Goal: Task Accomplishment & Management: Use online tool/utility

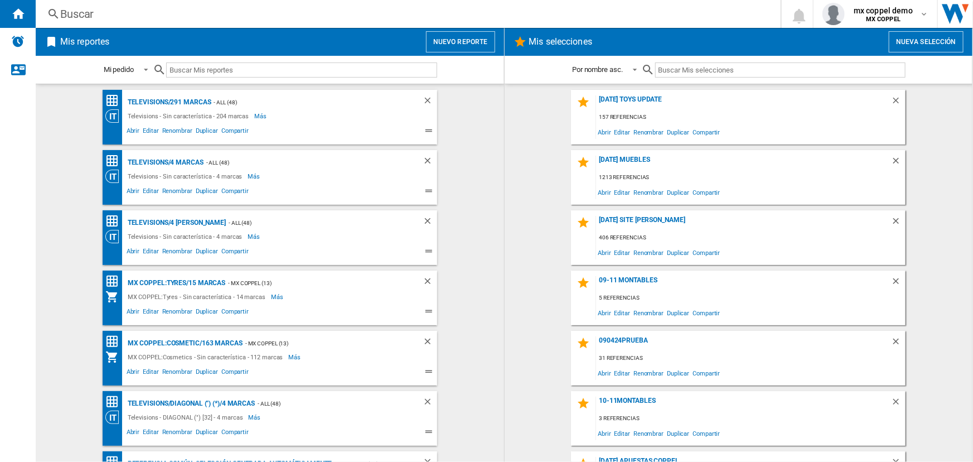
click at [438, 36] on button "Nuevo reporte" at bounding box center [460, 41] width 69 height 21
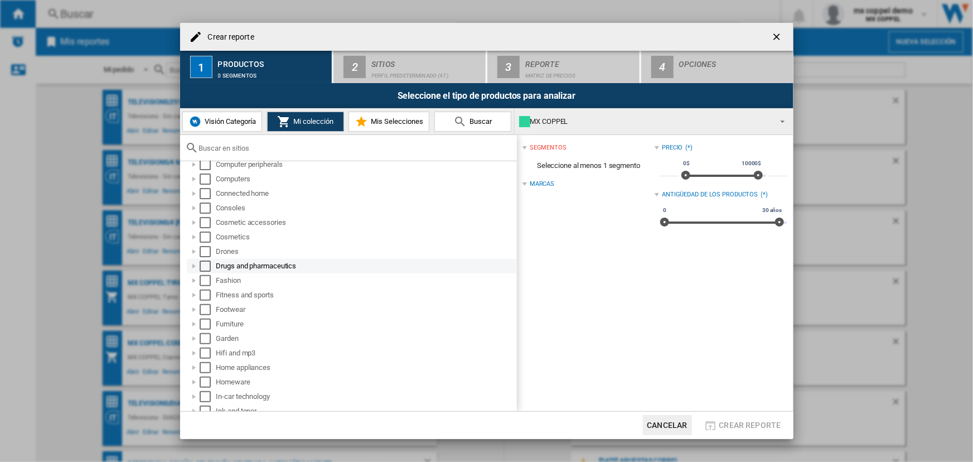
scroll to position [152, 0]
click at [203, 311] on div "Select" at bounding box center [205, 312] width 11 height 11
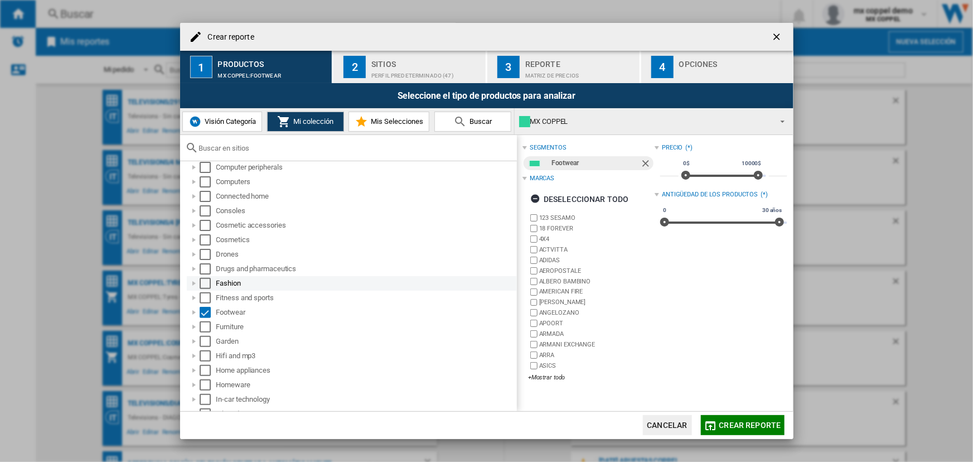
click at [206, 283] on div "Select" at bounding box center [205, 283] width 11 height 11
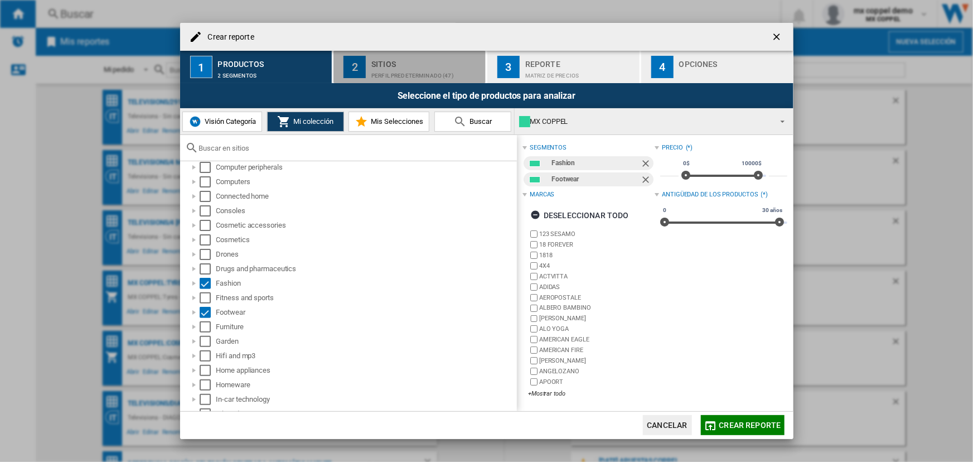
click at [419, 70] on div "Perfil predeterminado (47)" at bounding box center [426, 73] width 110 height 12
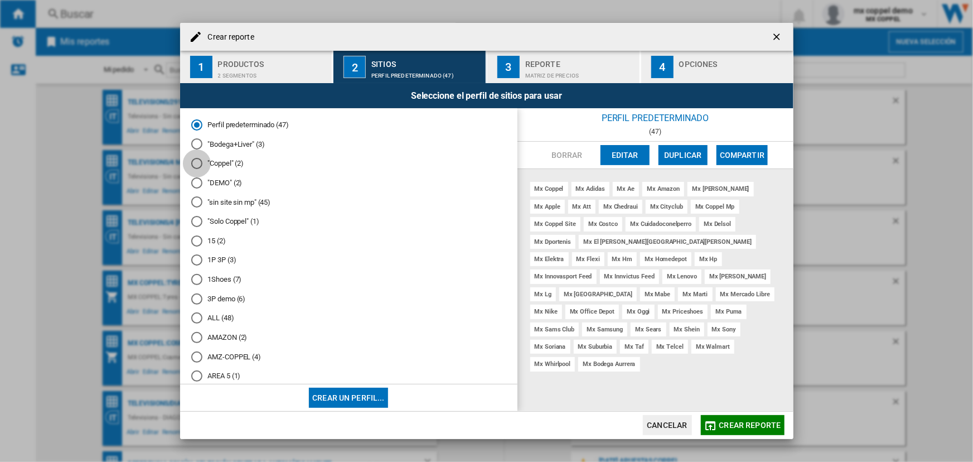
click at [196, 163] on div at bounding box center [196, 163] width 11 height 11
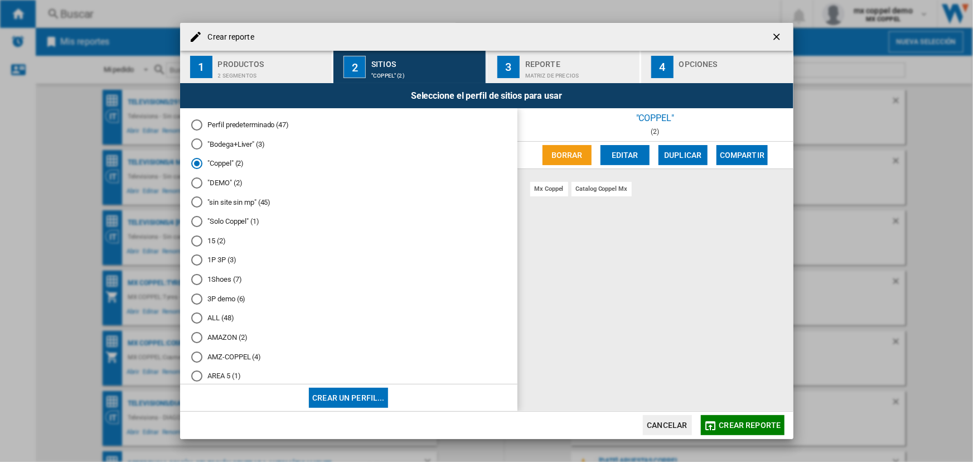
click at [189, 221] on div "Perfil predeterminado (47) "Bodega+Liver" (3) "Coppel" (2) "DEMO" (2) "sin site…" at bounding box center [348, 245] width 337 height 275
click at [195, 219] on div at bounding box center [196, 221] width 11 height 11
click at [565, 56] on div "Reporte" at bounding box center [580, 61] width 110 height 12
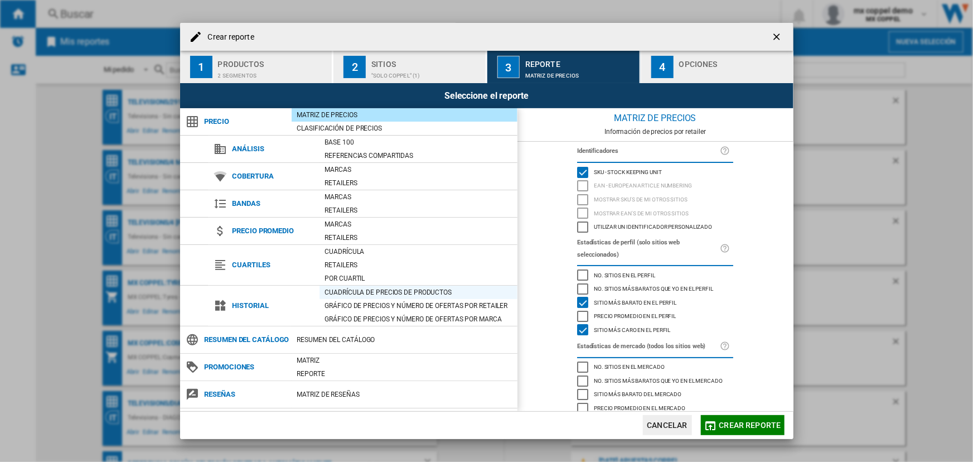
click at [362, 292] on div "Cuadrícula de precios de productos" at bounding box center [419, 292] width 198 height 11
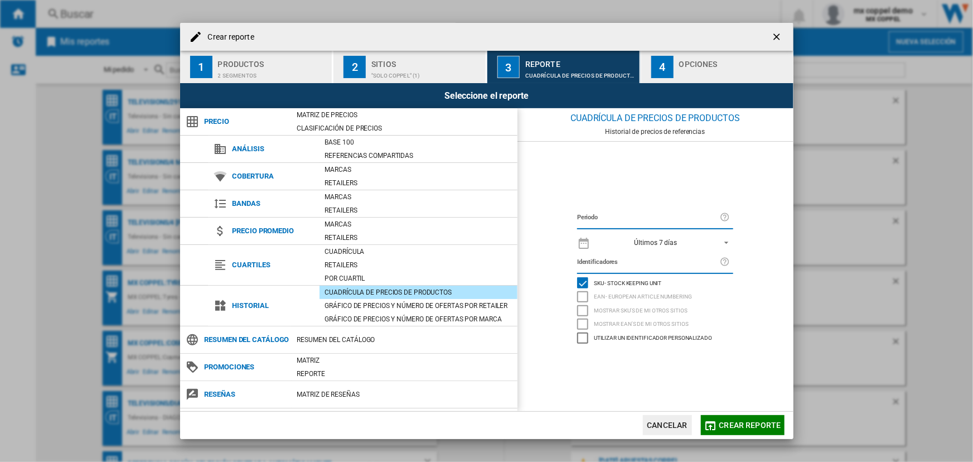
click at [675, 244] on div "Últimos 7 días" at bounding box center [656, 243] width 43 height 8
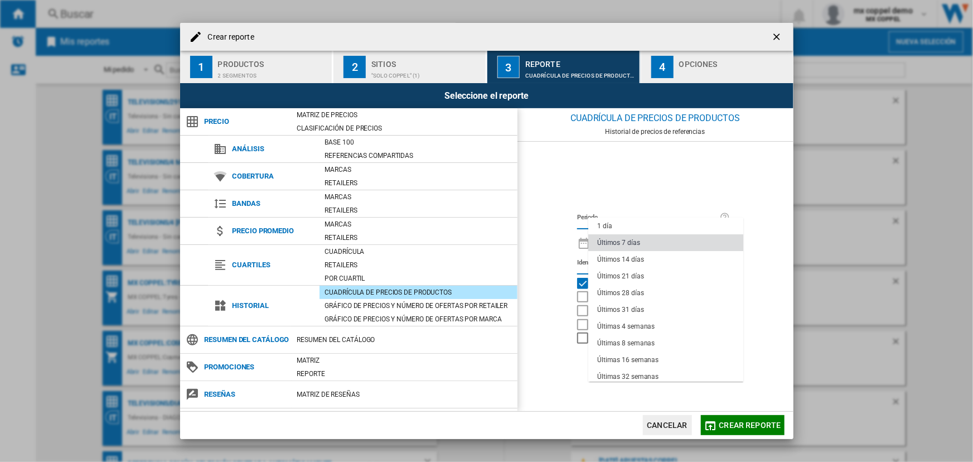
click at [671, 245] on md-option "Últimos 7 días" at bounding box center [665, 242] width 155 height 17
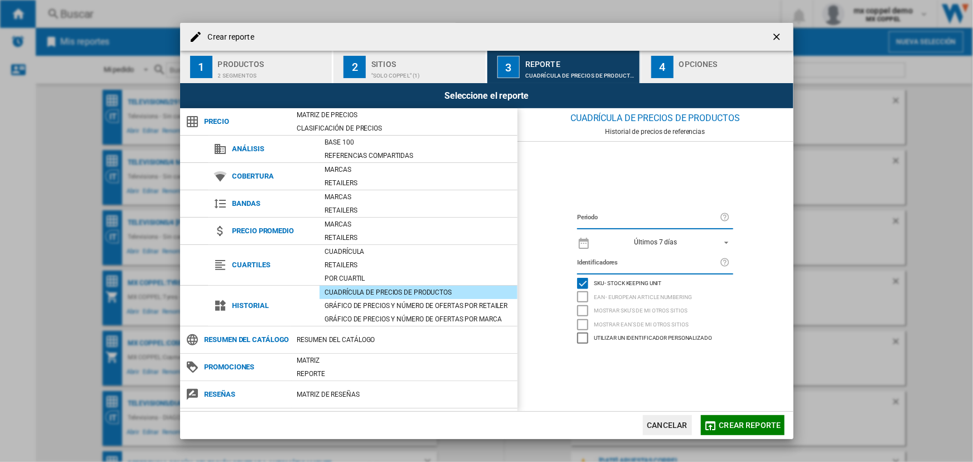
click at [670, 80] on button "4 Opciones" at bounding box center [717, 67] width 152 height 32
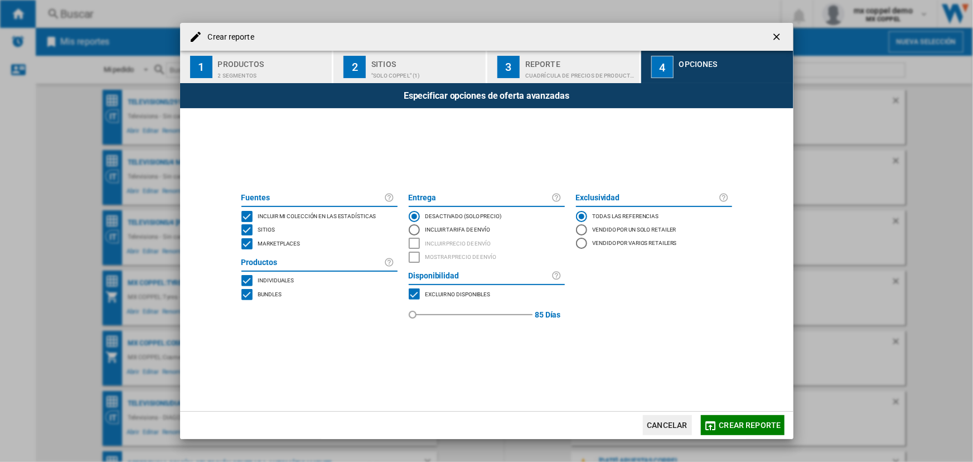
click at [412, 291] on div "MARKETPLACES" at bounding box center [414, 293] width 11 height 11
click at [272, 244] on span "Marketplaces" at bounding box center [279, 243] width 42 height 8
click at [767, 427] on span "Crear reporte" at bounding box center [750, 424] width 62 height 9
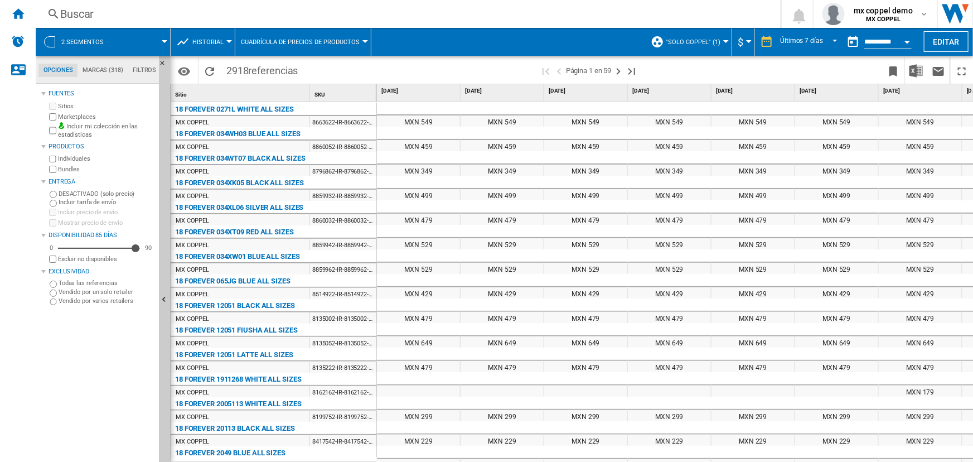
click at [269, 40] on span "Cuadrícula de precios de productos" at bounding box center [300, 41] width 119 height 7
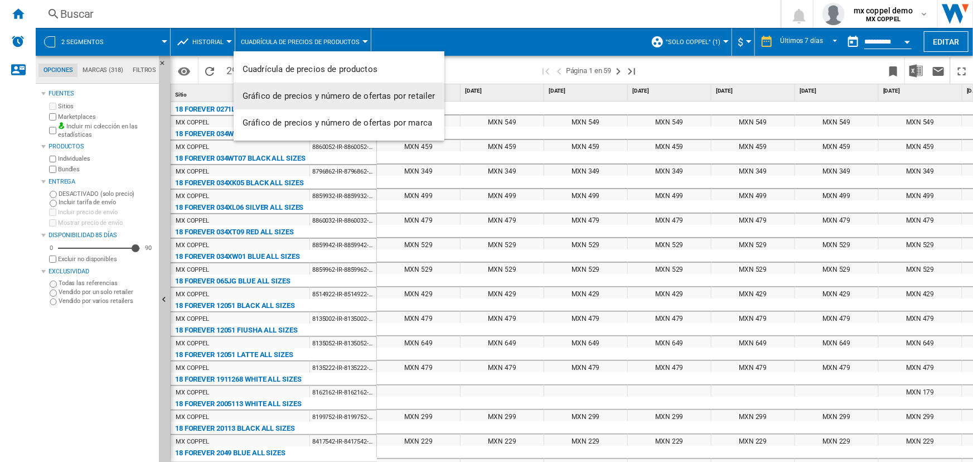
click at [308, 101] on button "Gráfico de precios y número de ofertas por retailer" at bounding box center [339, 96] width 211 height 27
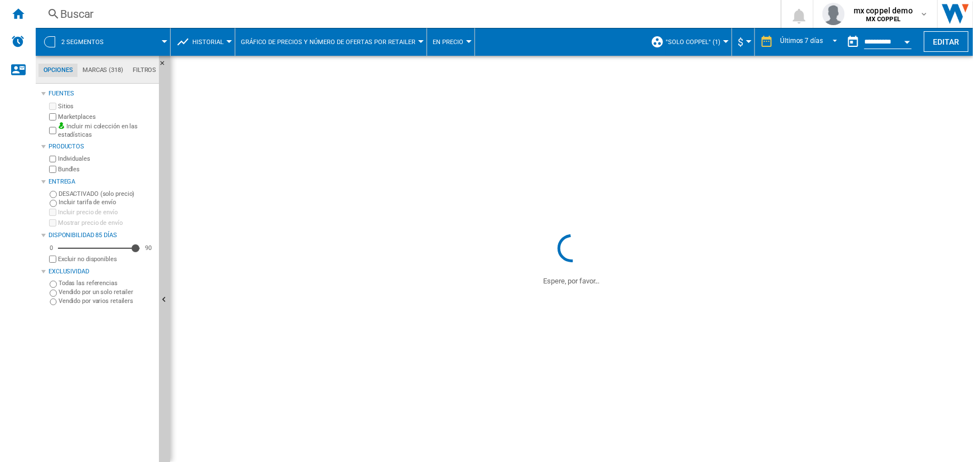
click at [443, 44] on span "En precio" at bounding box center [448, 41] width 31 height 7
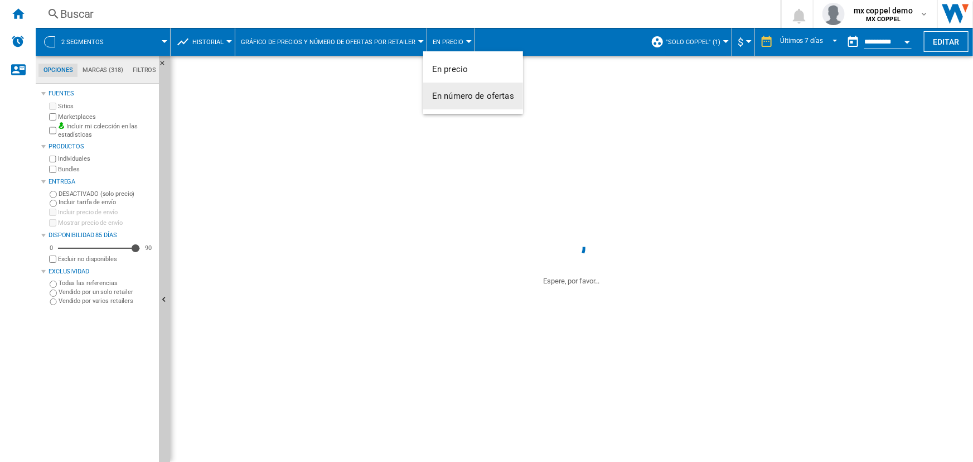
click at [468, 92] on span "En número de ofertas" at bounding box center [473, 96] width 82 height 10
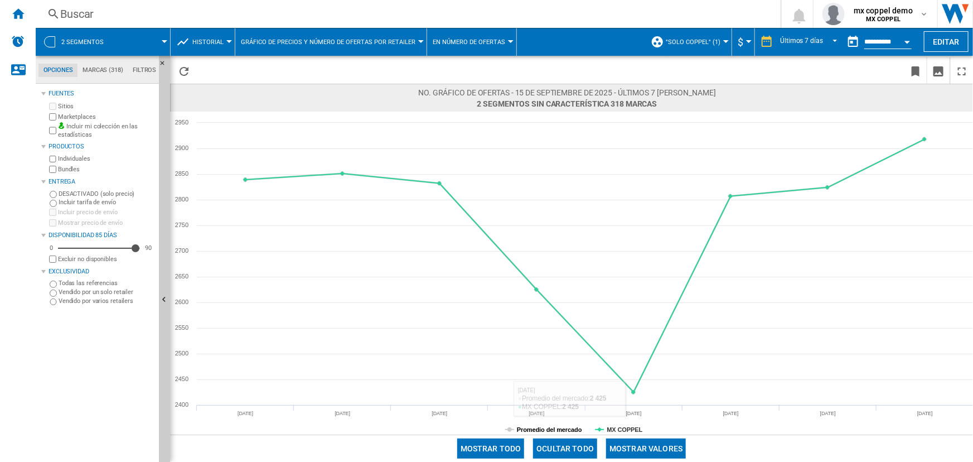
click at [526, 431] on tspan "Promedio del mercado" at bounding box center [549, 429] width 65 height 7
click at [651, 448] on button "Mostrar valores" at bounding box center [646, 448] width 80 height 20
